Goal: Task Accomplishment & Management: Manage account settings

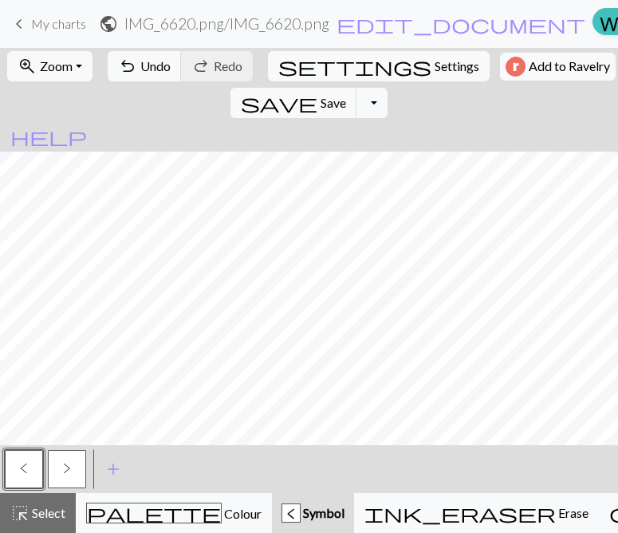
click at [21, 27] on span "keyboard_arrow_left" at bounding box center [19, 24] width 19 height 22
click at [357, 88] on button "save Save Save" at bounding box center [293, 103] width 127 height 30
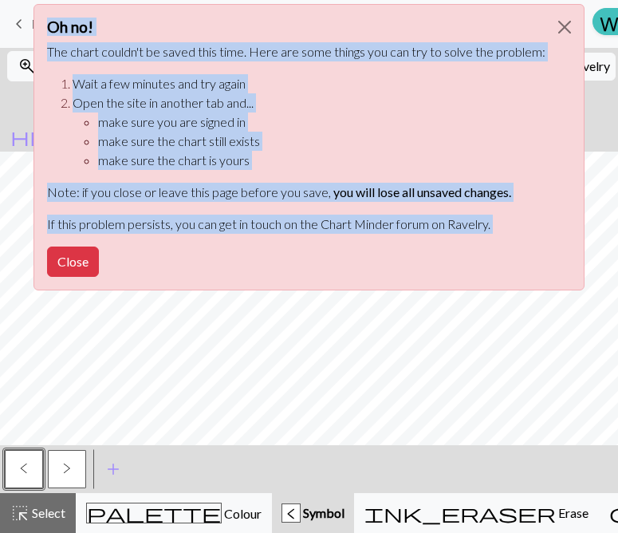
click at [19, 22] on div "Oh no! The chart couldn't be saved this time. Here are some things you can try …" at bounding box center [309, 151] width 618 height 303
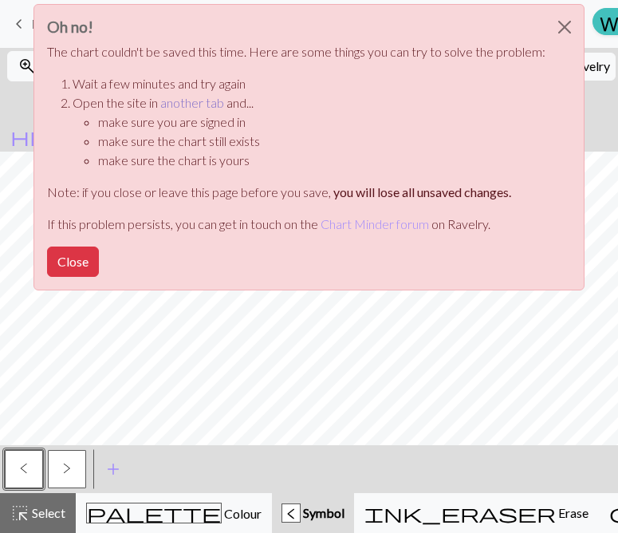
click at [187, 102] on link "another tab" at bounding box center [192, 102] width 64 height 15
click at [566, 27] on button "Close" at bounding box center [564, 27] width 38 height 45
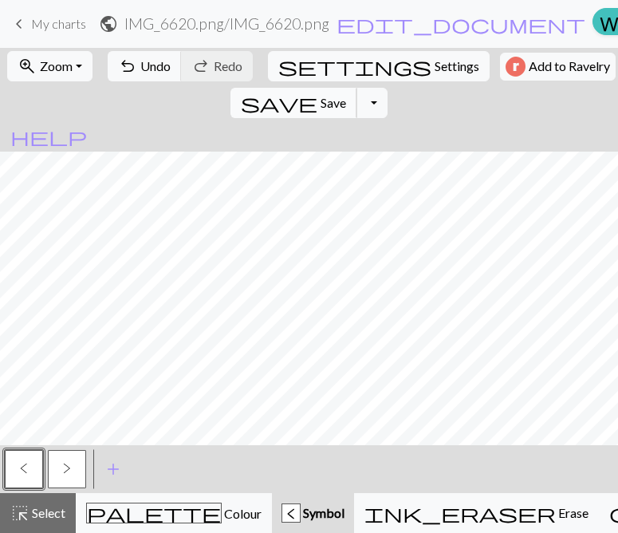
click at [357, 88] on button "save Save Save" at bounding box center [293, 103] width 127 height 30
click at [507, 61] on div "Chart saved" at bounding box center [309, 31] width 618 height 63
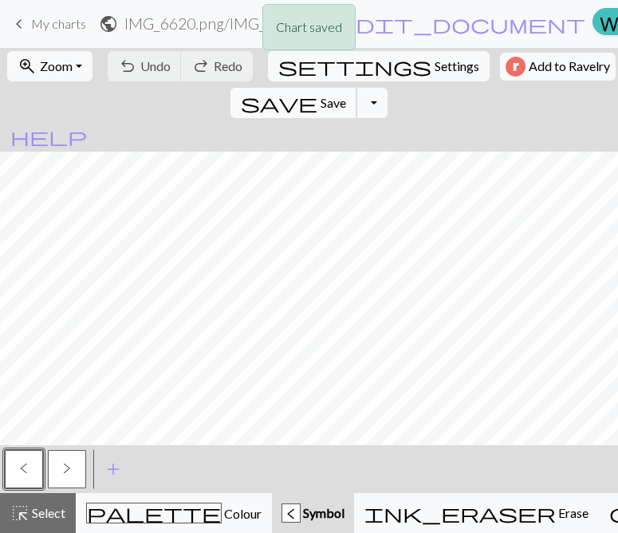
click at [317, 92] on span "save" at bounding box center [279, 103] width 77 height 22
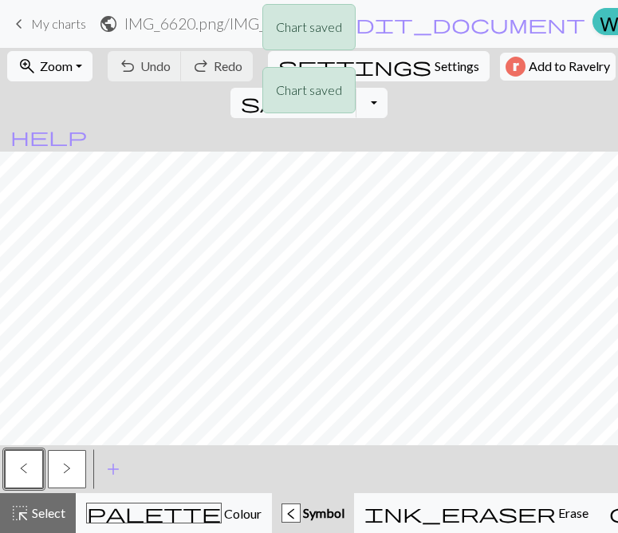
click at [22, 17] on div "Chart saved Chart saved" at bounding box center [309, 63] width 618 height 126
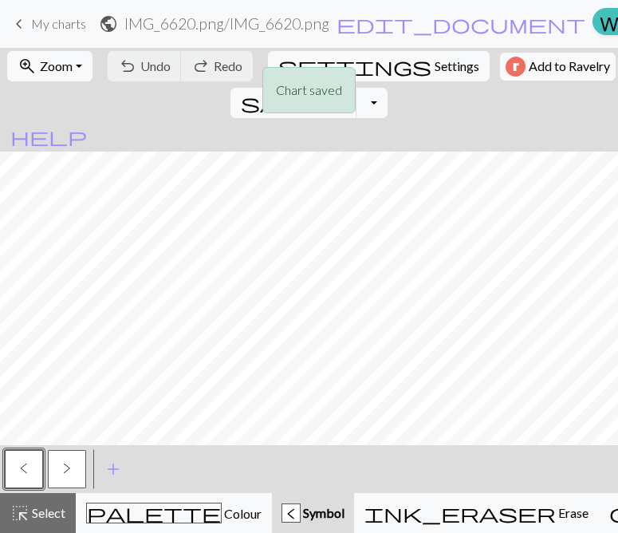
click at [15, 24] on div "Chart saved Chart saved" at bounding box center [309, 63] width 618 height 126
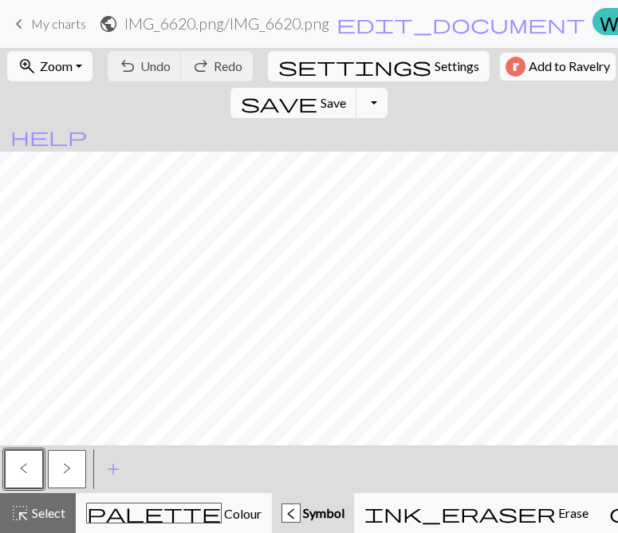
click at [20, 24] on span "keyboard_arrow_left" at bounding box center [19, 24] width 19 height 22
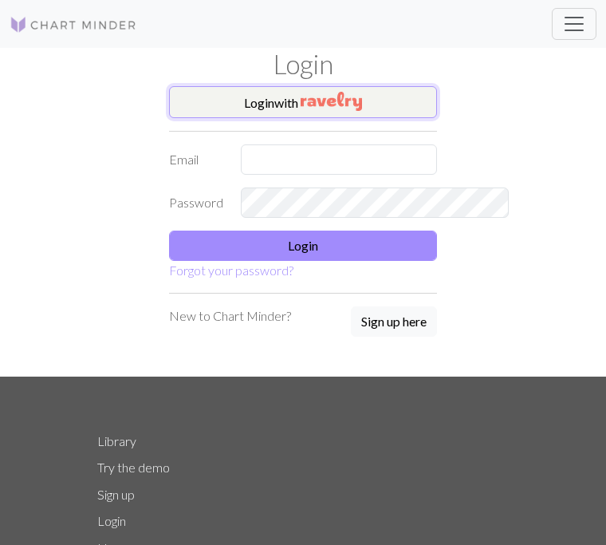
click at [377, 89] on button "Login with" at bounding box center [303, 102] width 268 height 32
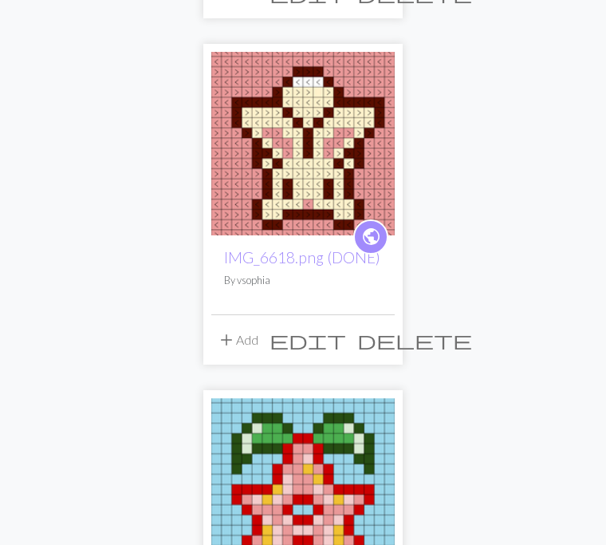
scroll to position [60, 0]
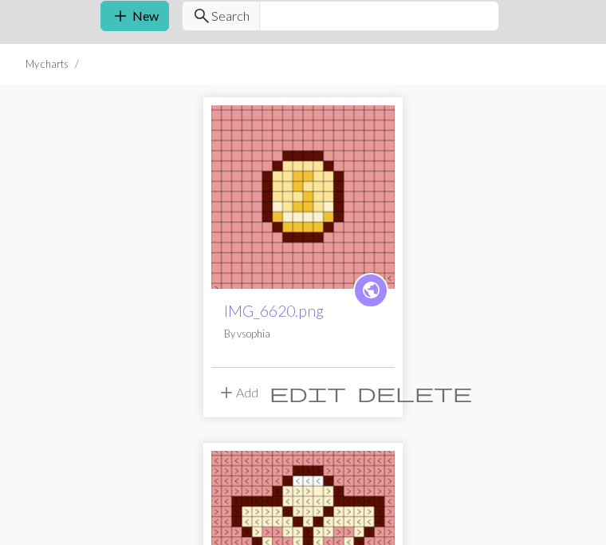
click at [224, 311] on link "IMG_6620.png" at bounding box center [274, 310] width 100 height 18
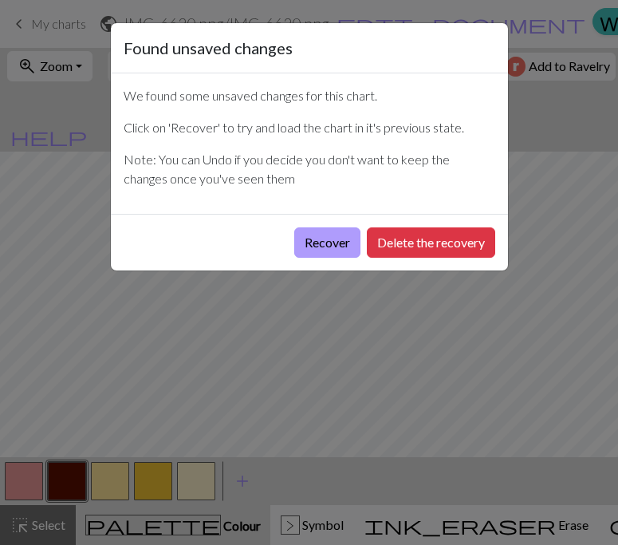
click at [317, 243] on button "Recover" at bounding box center [327, 242] width 66 height 30
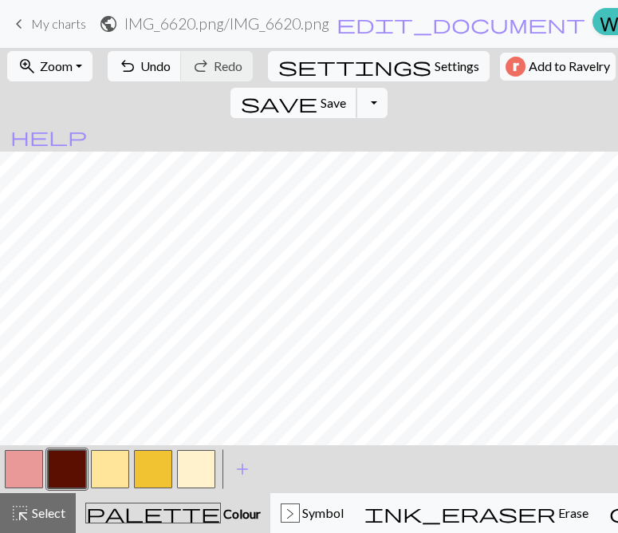
click at [346, 95] on span "Save" at bounding box center [334, 102] width 26 height 15
click at [26, 23] on span "keyboard_arrow_left" at bounding box center [19, 24] width 19 height 22
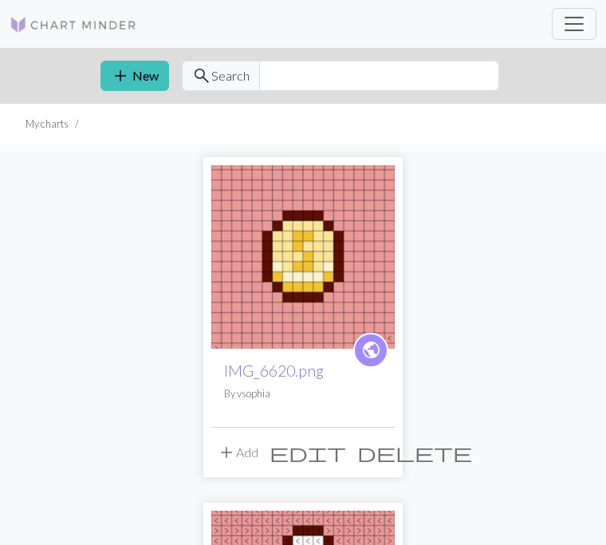
click at [224, 371] on link "IMG_6620.png" at bounding box center [274, 370] width 100 height 18
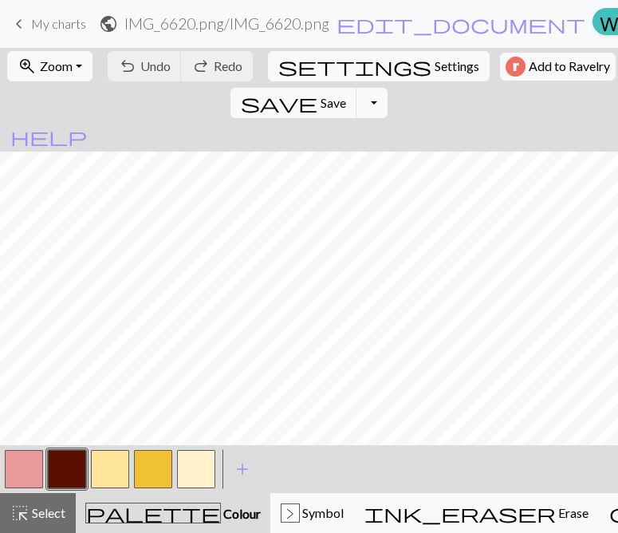
click at [387, 88] on button "Toggle Dropdown" at bounding box center [371, 103] width 30 height 30
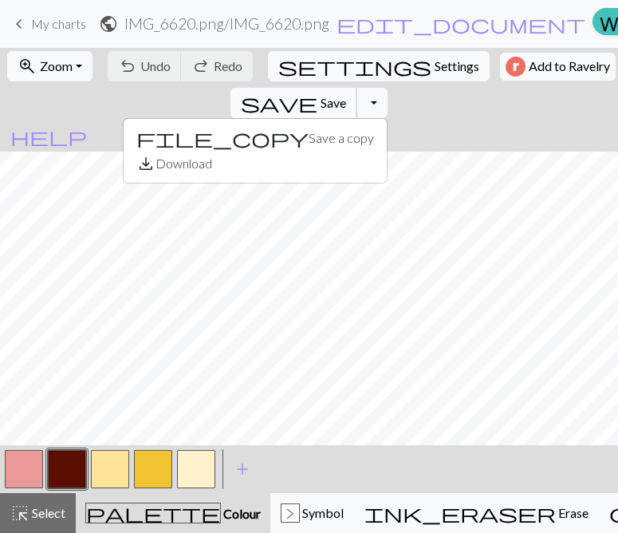
click at [357, 88] on button "save Save Save" at bounding box center [293, 103] width 127 height 30
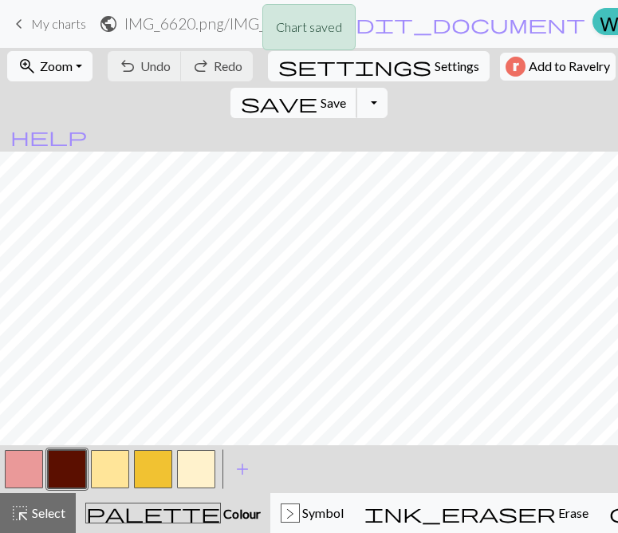
click at [317, 92] on span "save" at bounding box center [279, 103] width 77 height 22
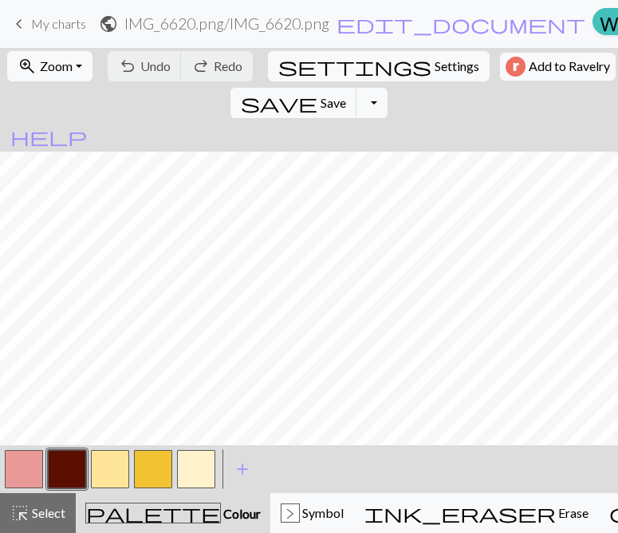
click at [19, 24] on span "keyboard_arrow_left" at bounding box center [19, 24] width 19 height 22
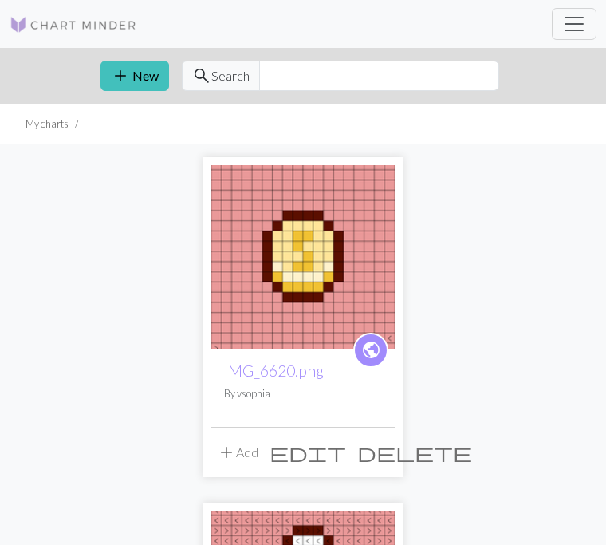
click at [211, 383] on div "public IMG_6620.png By vsophia" at bounding box center [302, 387] width 183 height 78
click at [270, 452] on span "edit" at bounding box center [308, 452] width 77 height 22
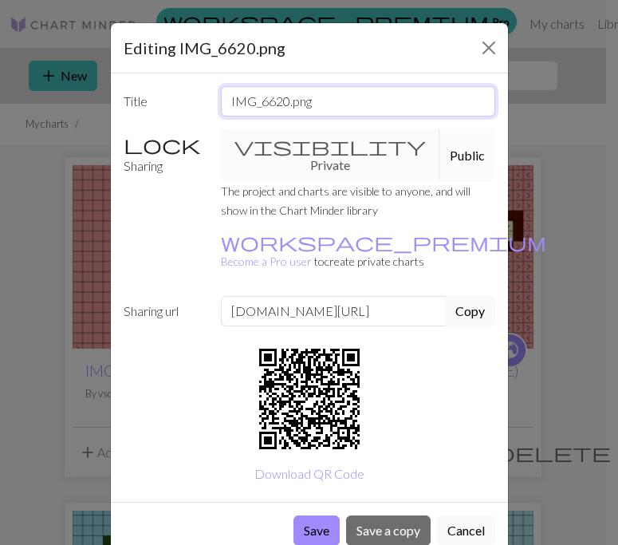
click at [350, 87] on input "IMG_6620.png" at bounding box center [358, 101] width 274 height 30
click at [292, 103] on input "IMG_6620.png" at bounding box center [358, 101] width 274 height 30
type input "IMG_6620(DONE).png"
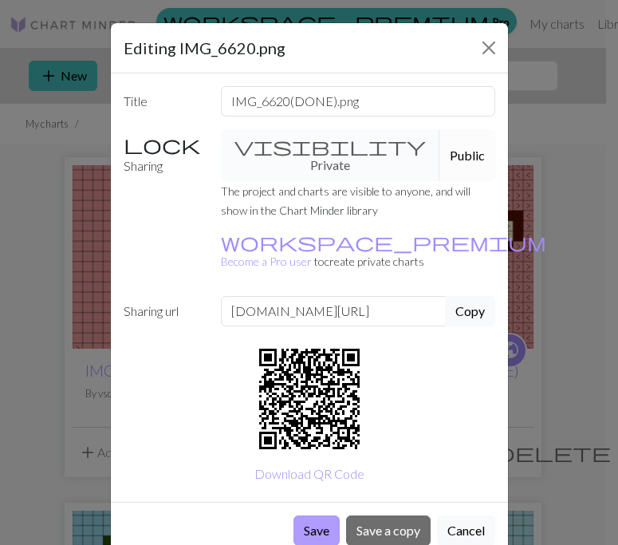
click at [301, 515] on button "Save" at bounding box center [316, 530] width 46 height 30
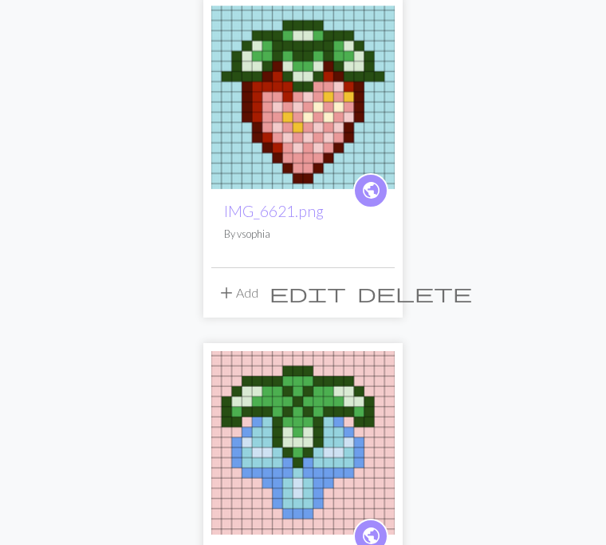
scroll to position [1435, 0]
